Goal: Transaction & Acquisition: Purchase product/service

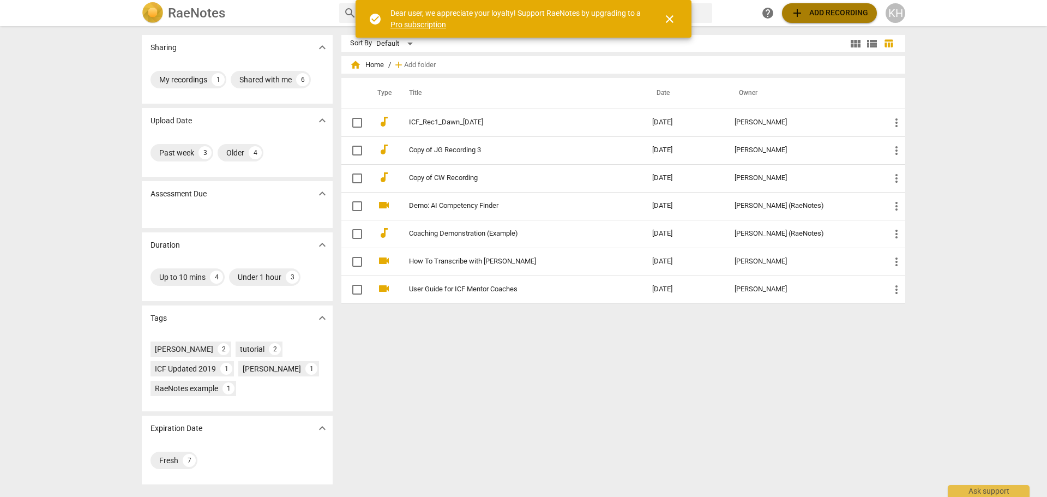
click at [864, 11] on span "add Add recording" at bounding box center [829, 13] width 77 height 13
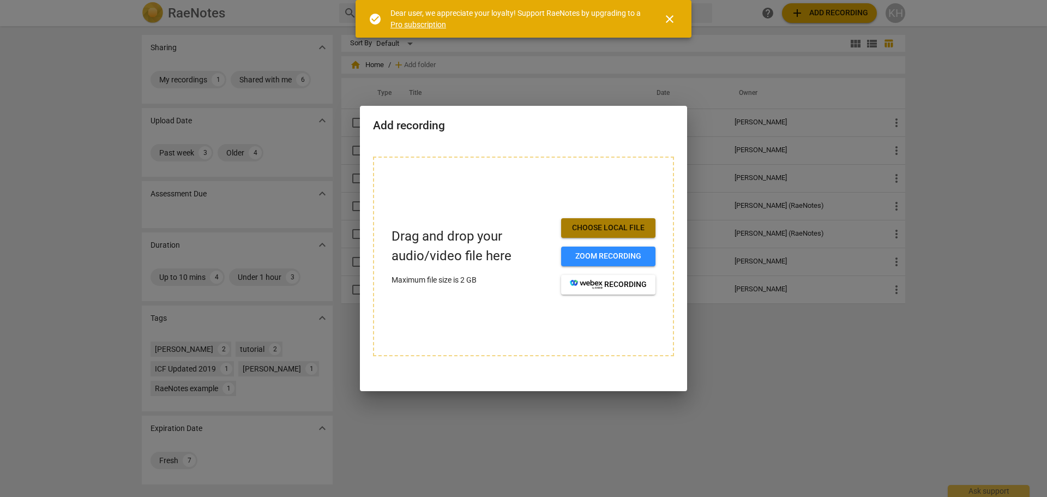
click at [607, 231] on span "Choose local file" at bounding box center [608, 228] width 77 height 11
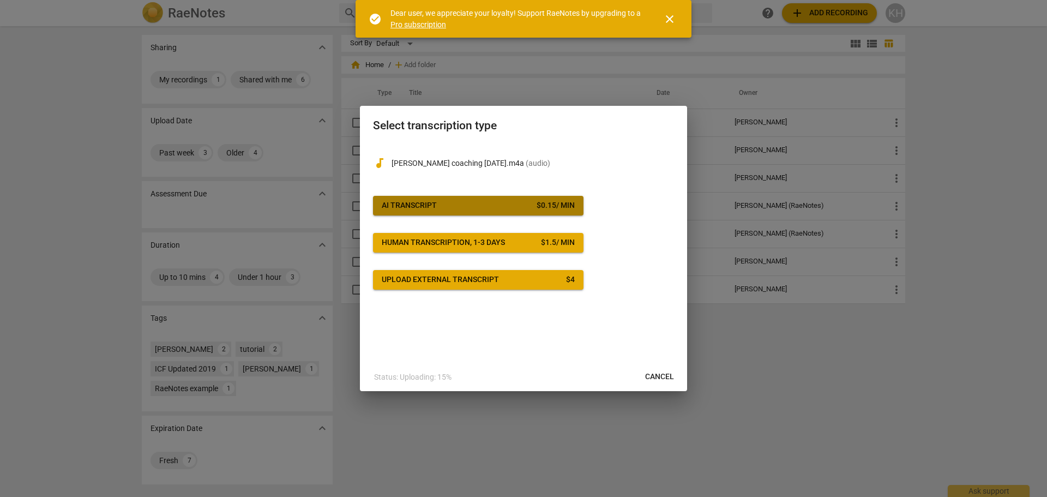
click at [421, 205] on div "AI Transcript" at bounding box center [409, 205] width 55 height 11
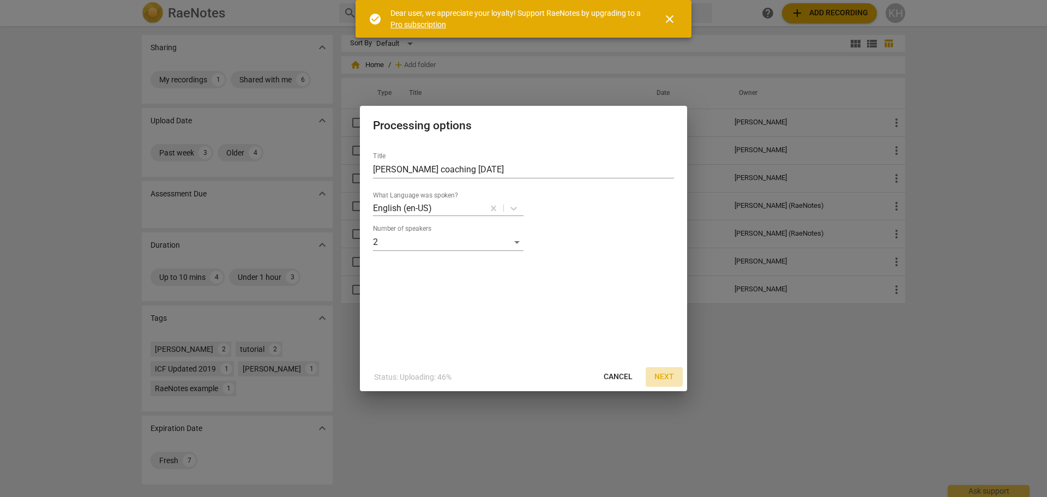
click at [667, 376] on span "Next" at bounding box center [665, 377] width 20 height 11
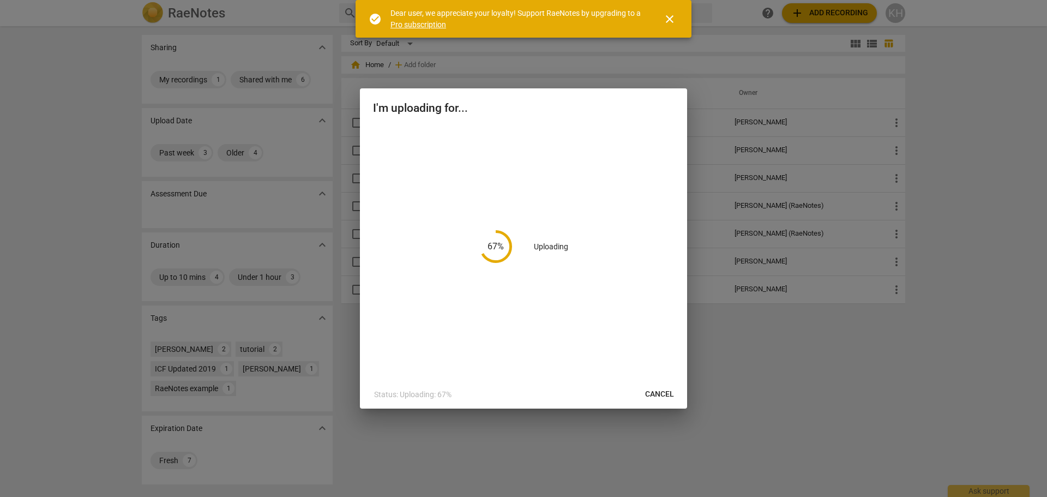
click at [670, 20] on span "close" at bounding box center [669, 19] width 13 height 13
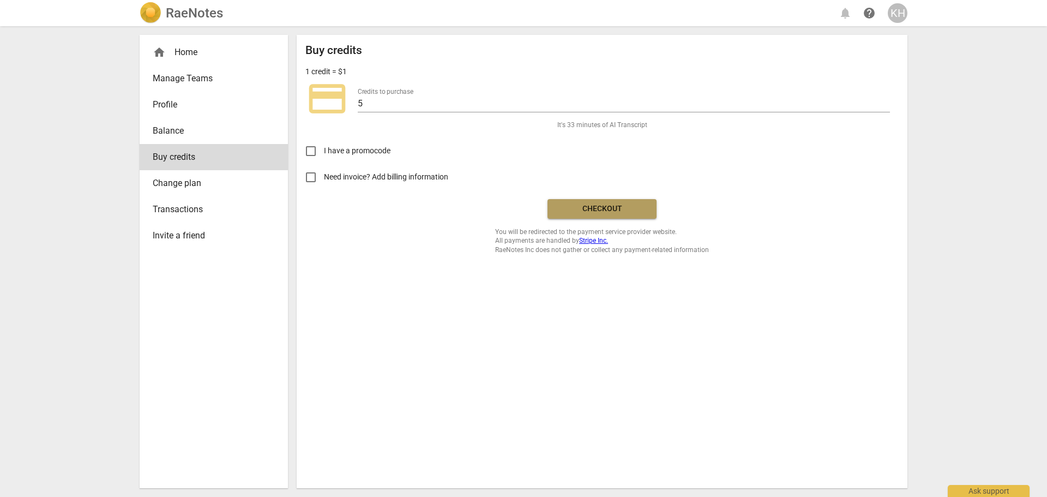
click at [617, 210] on span "Checkout" at bounding box center [602, 208] width 92 height 11
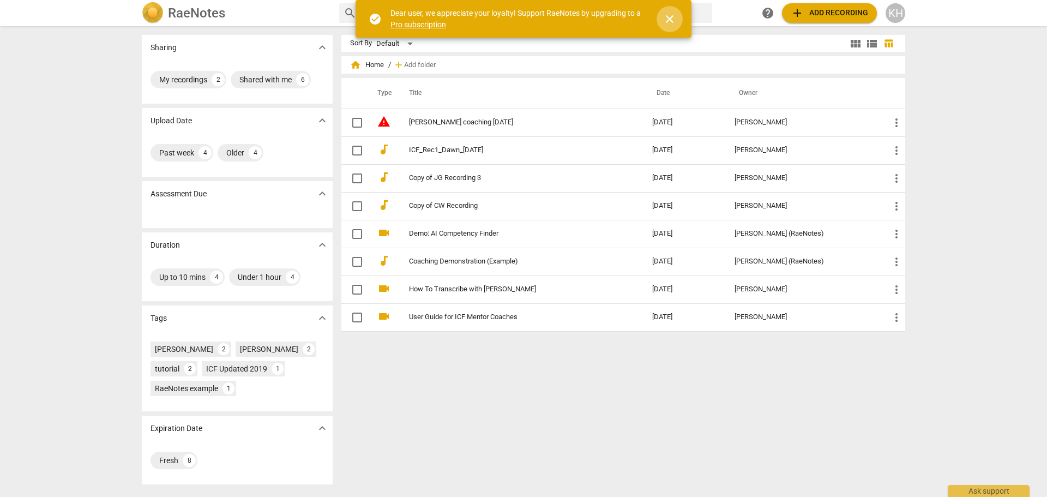
click at [670, 20] on span "close" at bounding box center [669, 19] width 13 height 13
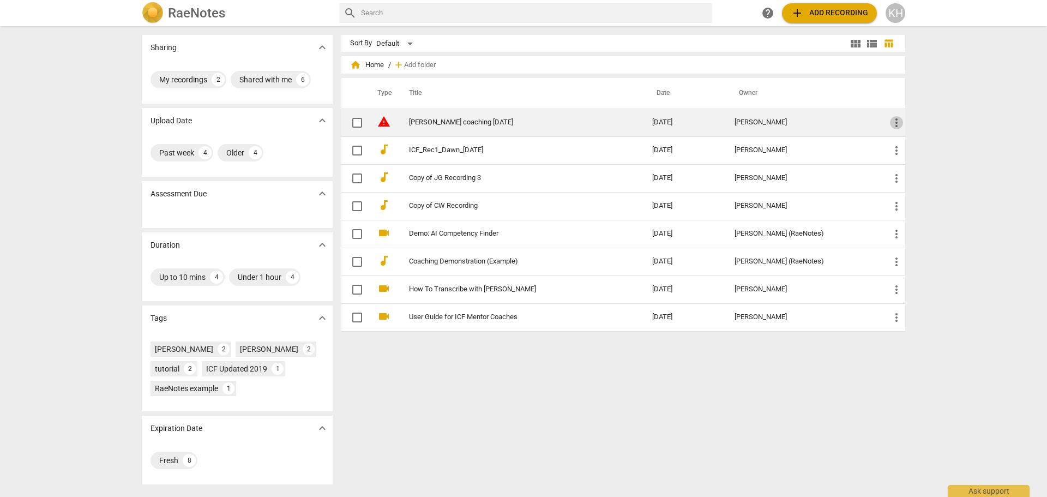
click at [893, 122] on span "more_vert" at bounding box center [896, 122] width 13 height 13
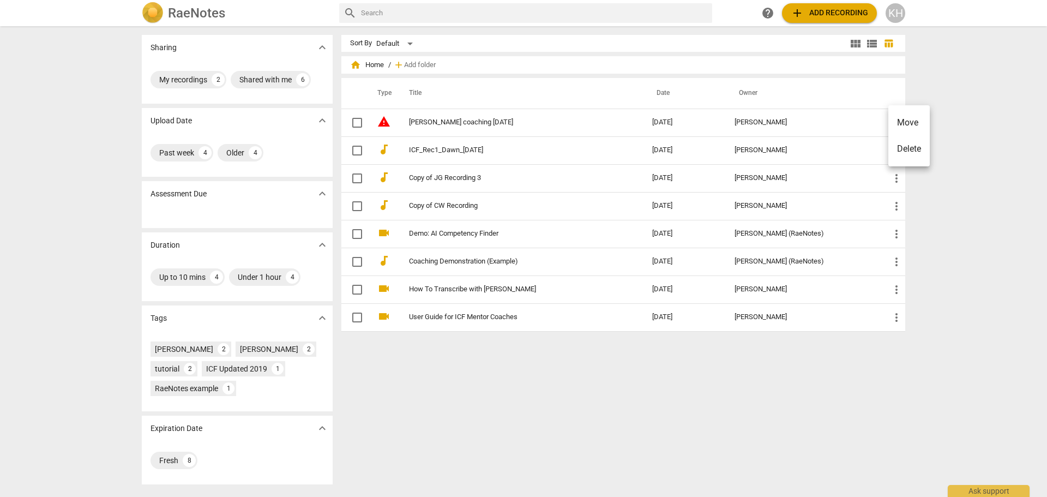
click at [901, 147] on li "Delete" at bounding box center [909, 149] width 41 height 26
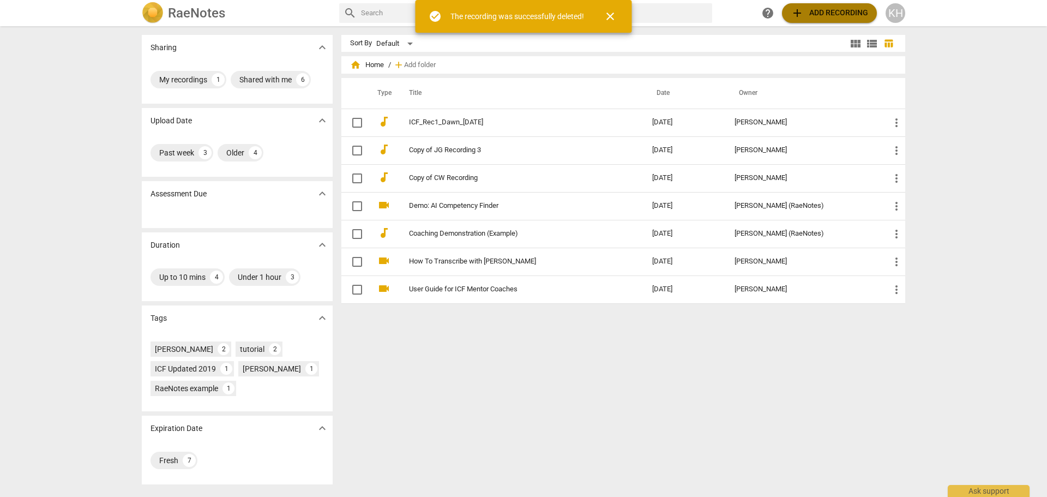
click at [855, 17] on span "add Add recording" at bounding box center [829, 13] width 77 height 13
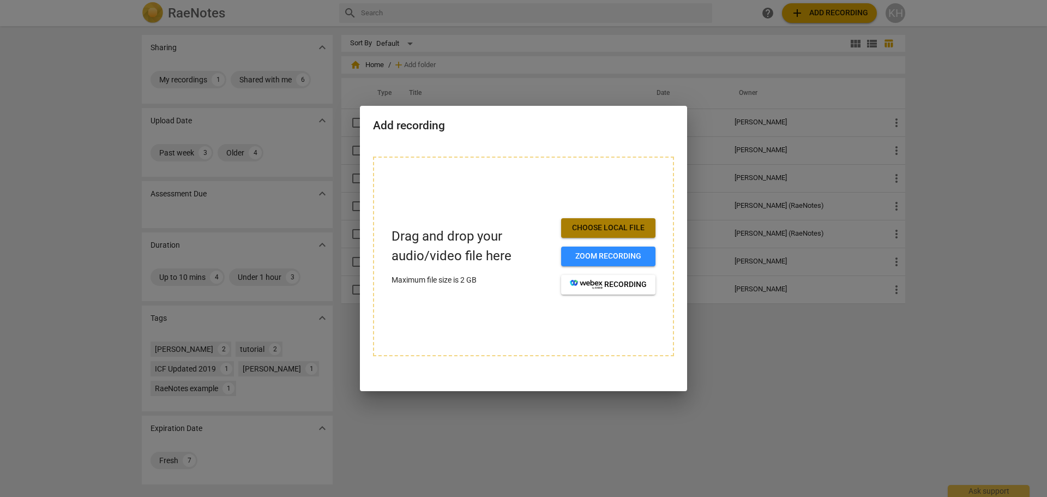
click at [627, 224] on span "Choose local file" at bounding box center [608, 228] width 77 height 11
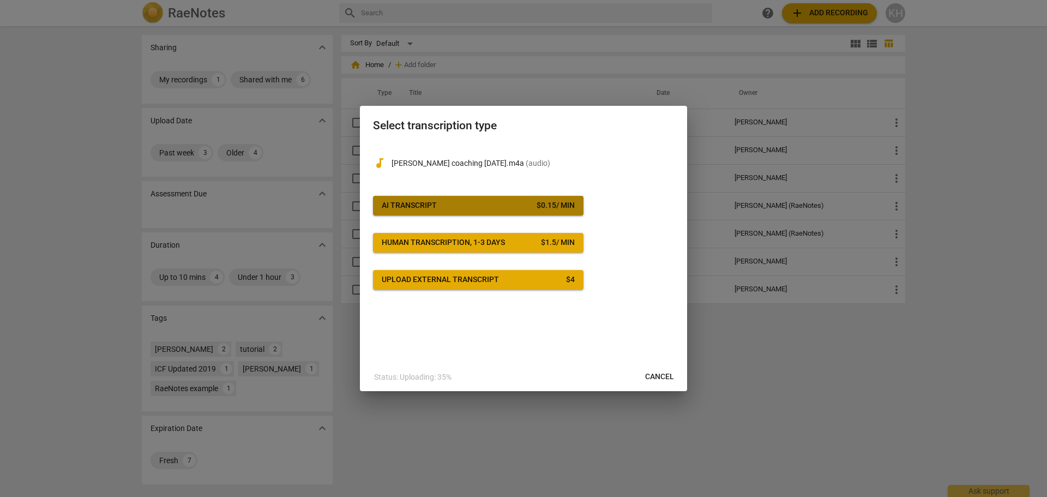
click at [386, 207] on div "AI Transcript" at bounding box center [409, 205] width 55 height 11
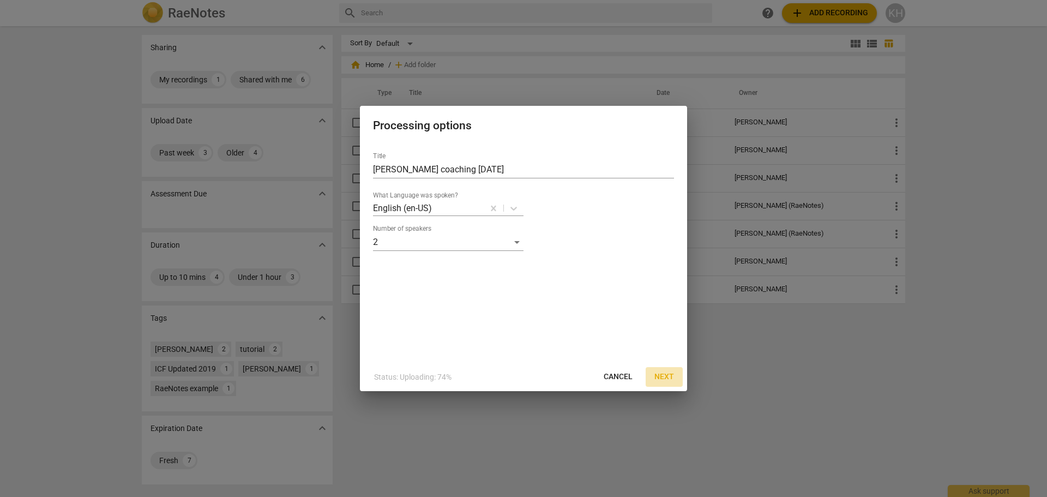
click at [661, 373] on span "Next" at bounding box center [665, 377] width 20 height 11
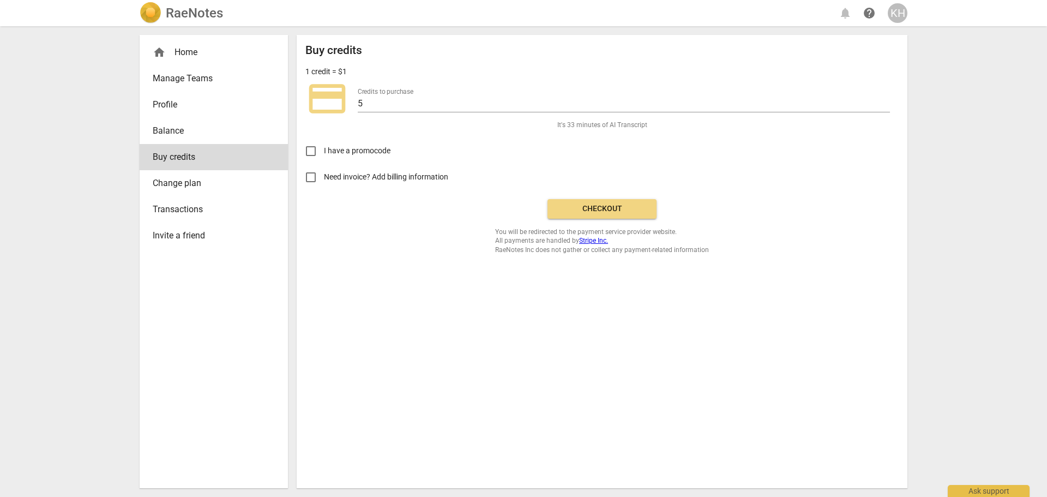
drag, startPoint x: 610, startPoint y: 212, endPoint x: 616, endPoint y: 225, distance: 14.2
click at [616, 225] on div "Buy credits 1 credit = $1 credit_card Credits to purchase 5 It's 33 minutes of …" at bounding box center [603, 149] width 594 height 211
click at [363, 178] on span "Need invoice? Add billing information" at bounding box center [387, 176] width 126 height 11
click at [324, 178] on input "Need invoice? Add billing information" at bounding box center [311, 177] width 26 height 26
checkbox input "true"
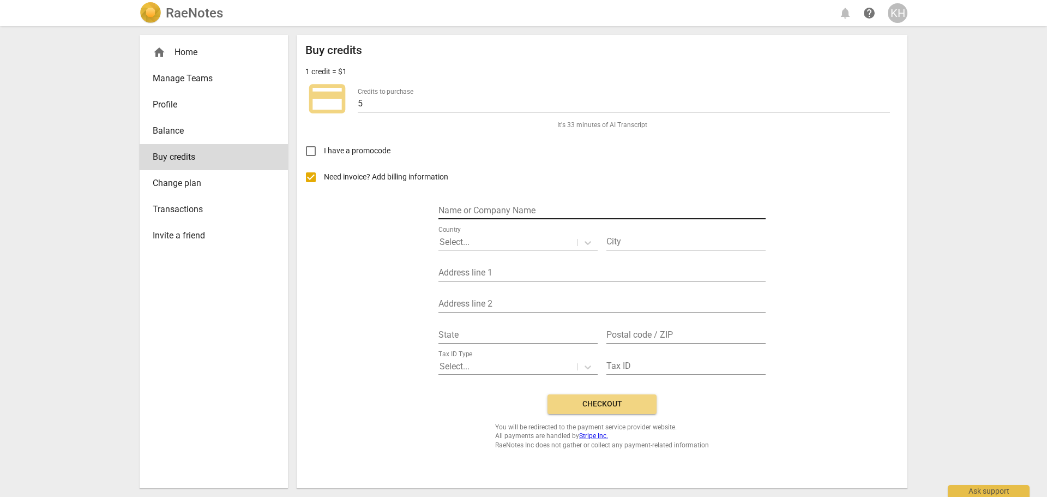
click at [555, 206] on input "text" at bounding box center [602, 211] width 327 height 16
type input "Karen Hayes"
click at [541, 239] on div at bounding box center [508, 242] width 137 height 13
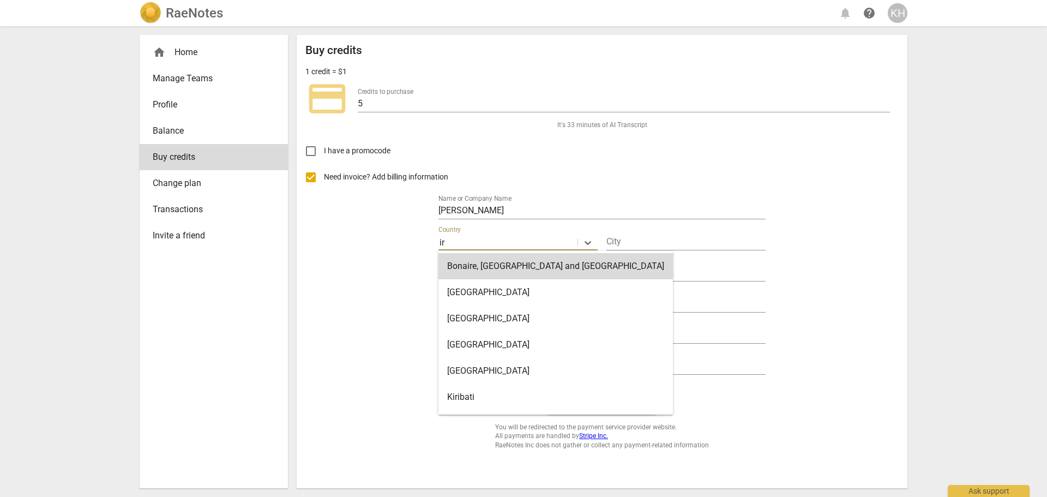
type input "ire"
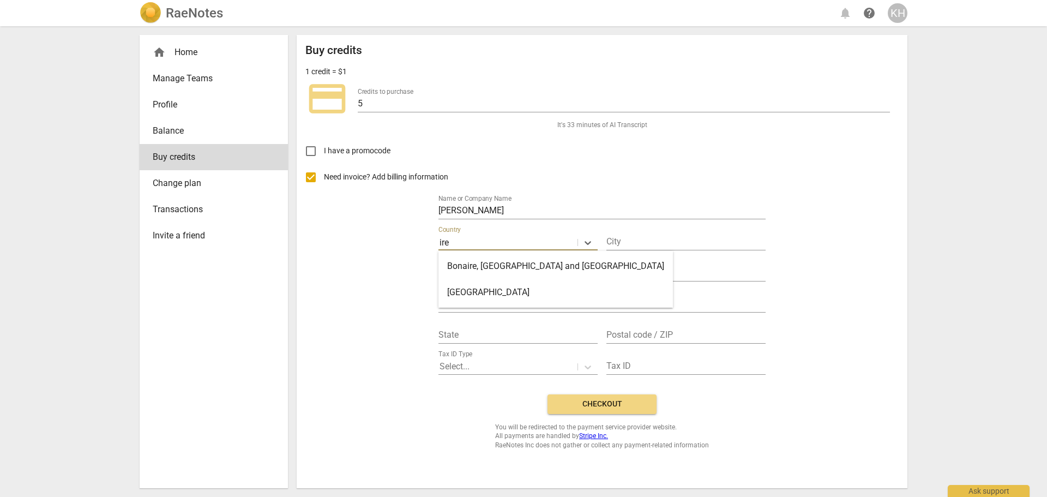
click at [515, 289] on div "Ireland" at bounding box center [556, 292] width 235 height 26
click at [649, 240] on input "text" at bounding box center [686, 243] width 159 height 16
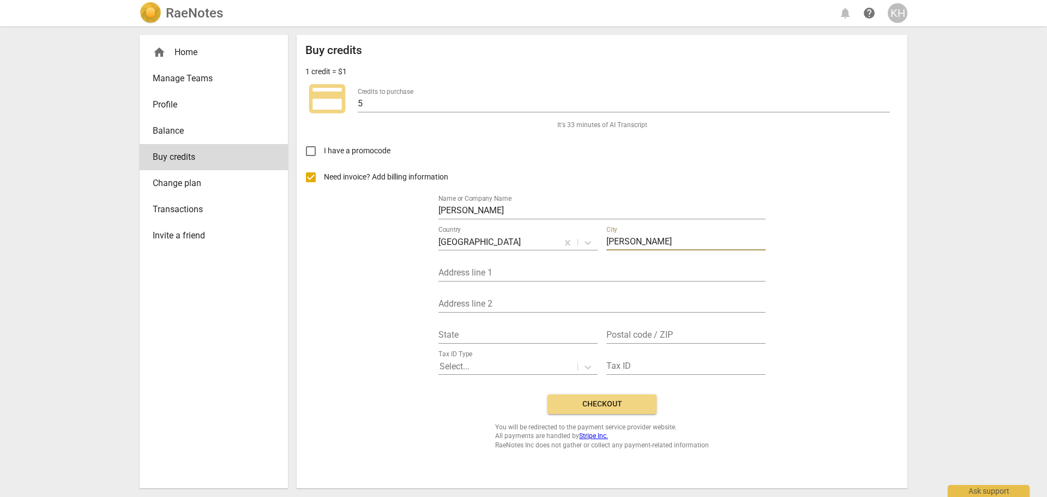
type input "Kerry"
click at [501, 327] on div "State" at bounding box center [518, 331] width 159 height 25
click at [525, 331] on input "text" at bounding box center [518, 336] width 159 height 16
click at [512, 274] on input "text" at bounding box center [602, 274] width 327 height 16
click at [457, 277] on input "Kilbe Cottage" at bounding box center [602, 274] width 327 height 16
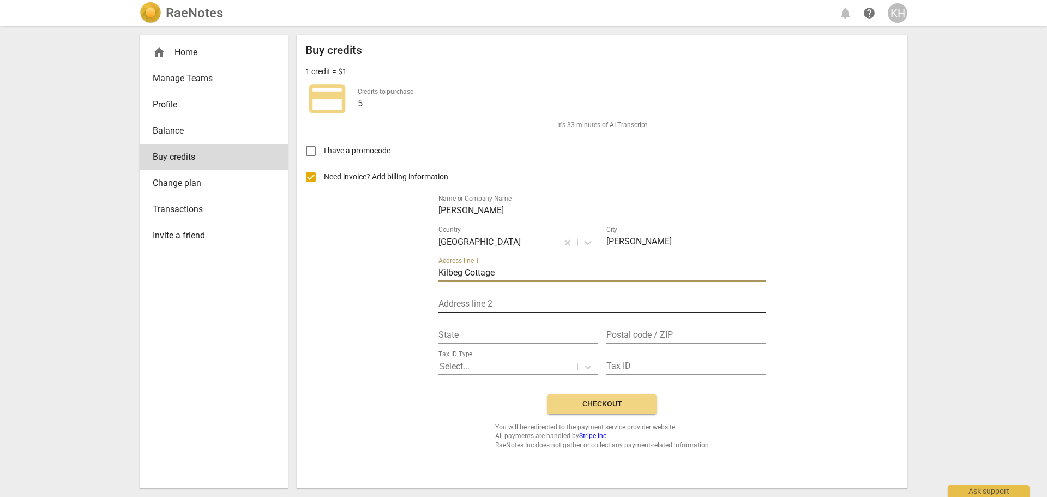
type input "Kilbeg Cottage"
click at [457, 302] on input "text" at bounding box center [602, 305] width 327 height 16
type input "Kilbeg East"
click at [464, 336] on input "text" at bounding box center [518, 336] width 159 height 16
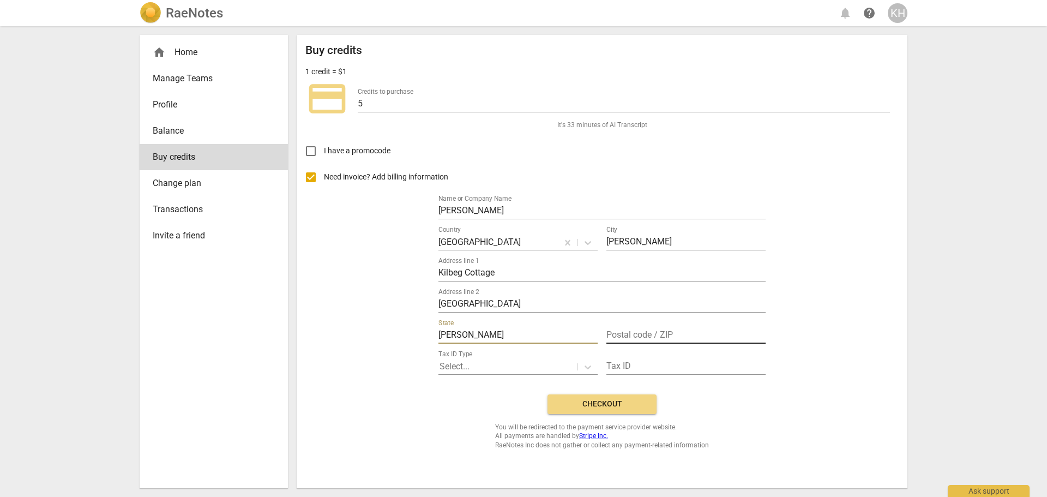
type input "Kerry"
click at [703, 336] on input "text" at bounding box center [686, 336] width 159 height 16
type input "V23W202"
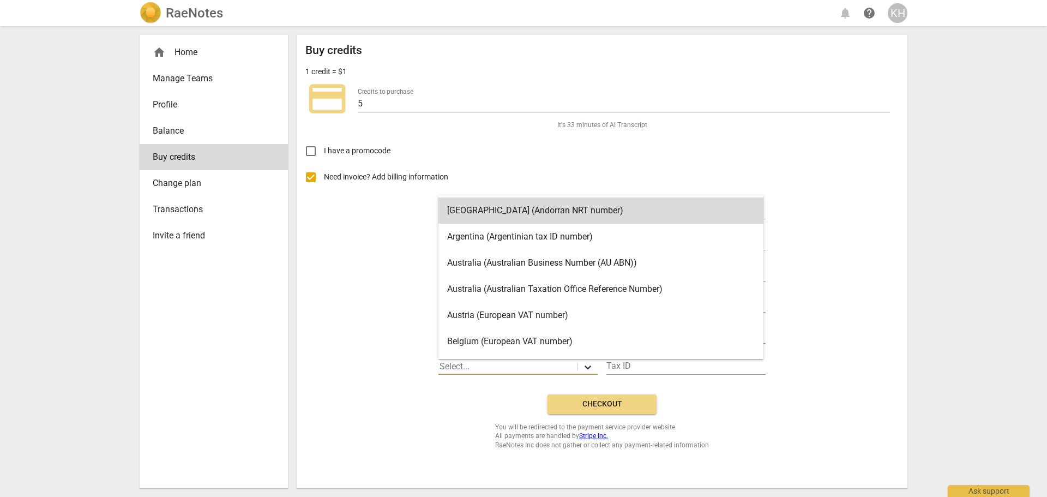
click at [586, 367] on icon at bounding box center [588, 368] width 7 height 4
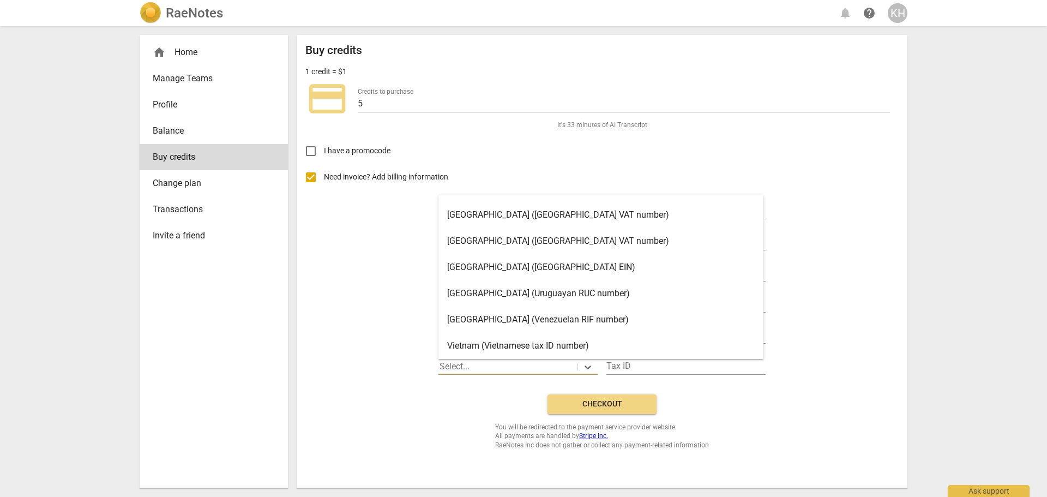
scroll to position [2250, 0]
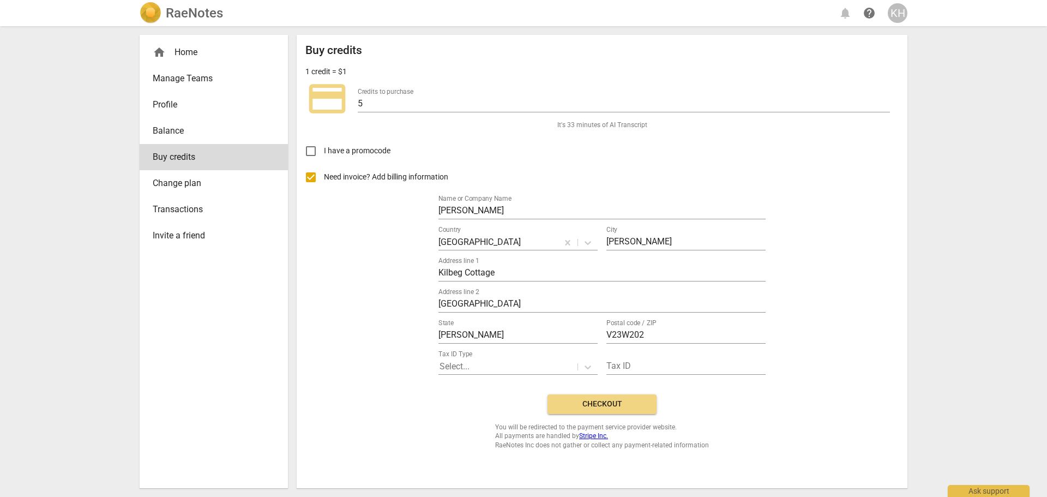
click at [365, 310] on div "Need invoice? Add billing information Name or Company Name Karen Hayes Country …" at bounding box center [603, 274] width 594 height 221
click at [632, 361] on input "text" at bounding box center [686, 367] width 159 height 16
click at [622, 407] on span "Checkout" at bounding box center [602, 404] width 92 height 11
